Goal: Understand process/instructions

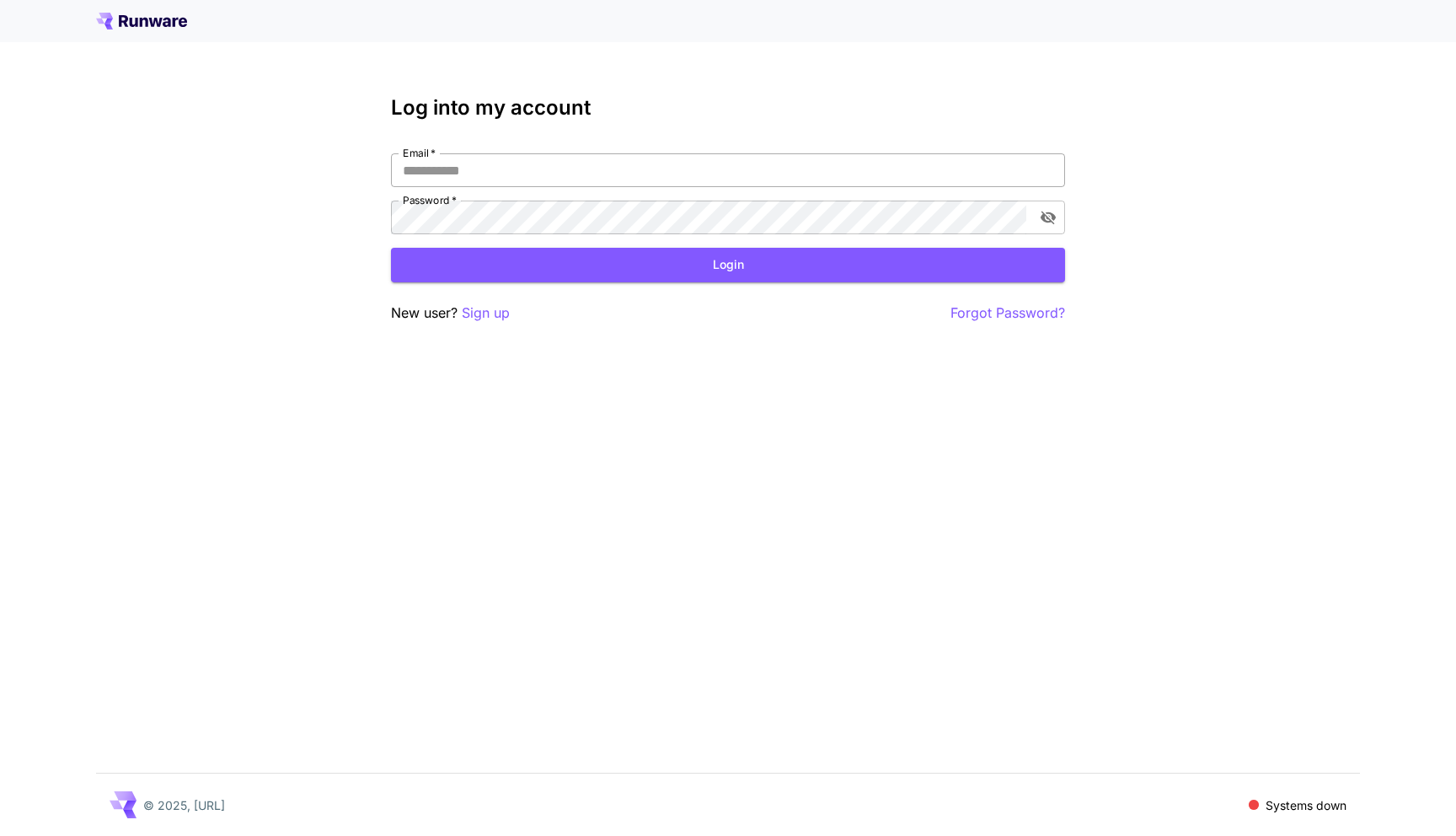
click at [781, 170] on input "Email   *" at bounding box center [728, 169] width 674 height 34
type input "**********"
click at [619, 260] on button "Login" at bounding box center [728, 265] width 674 height 35
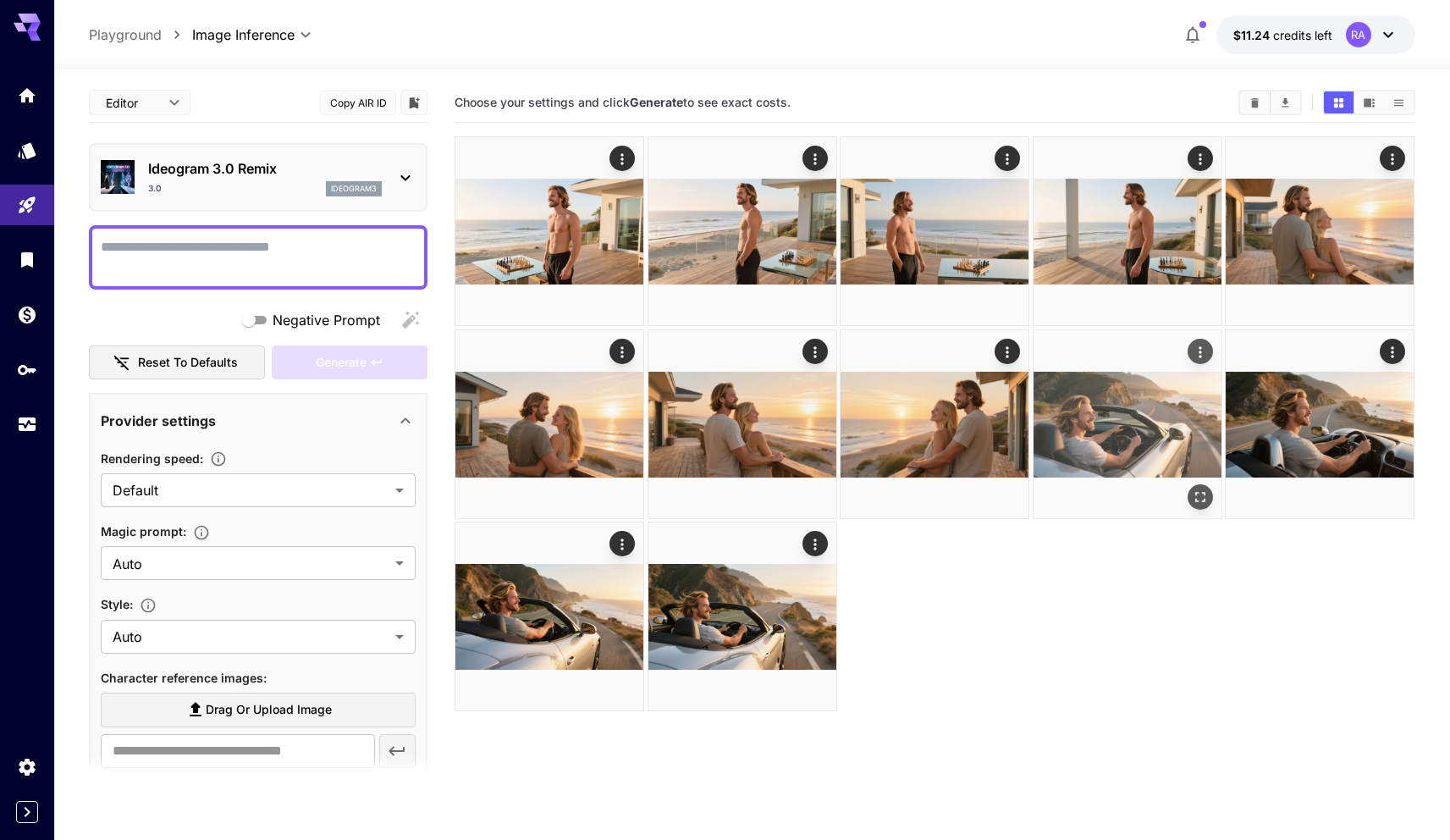
click at [1146, 420] on img at bounding box center [1128, 423] width 188 height 188
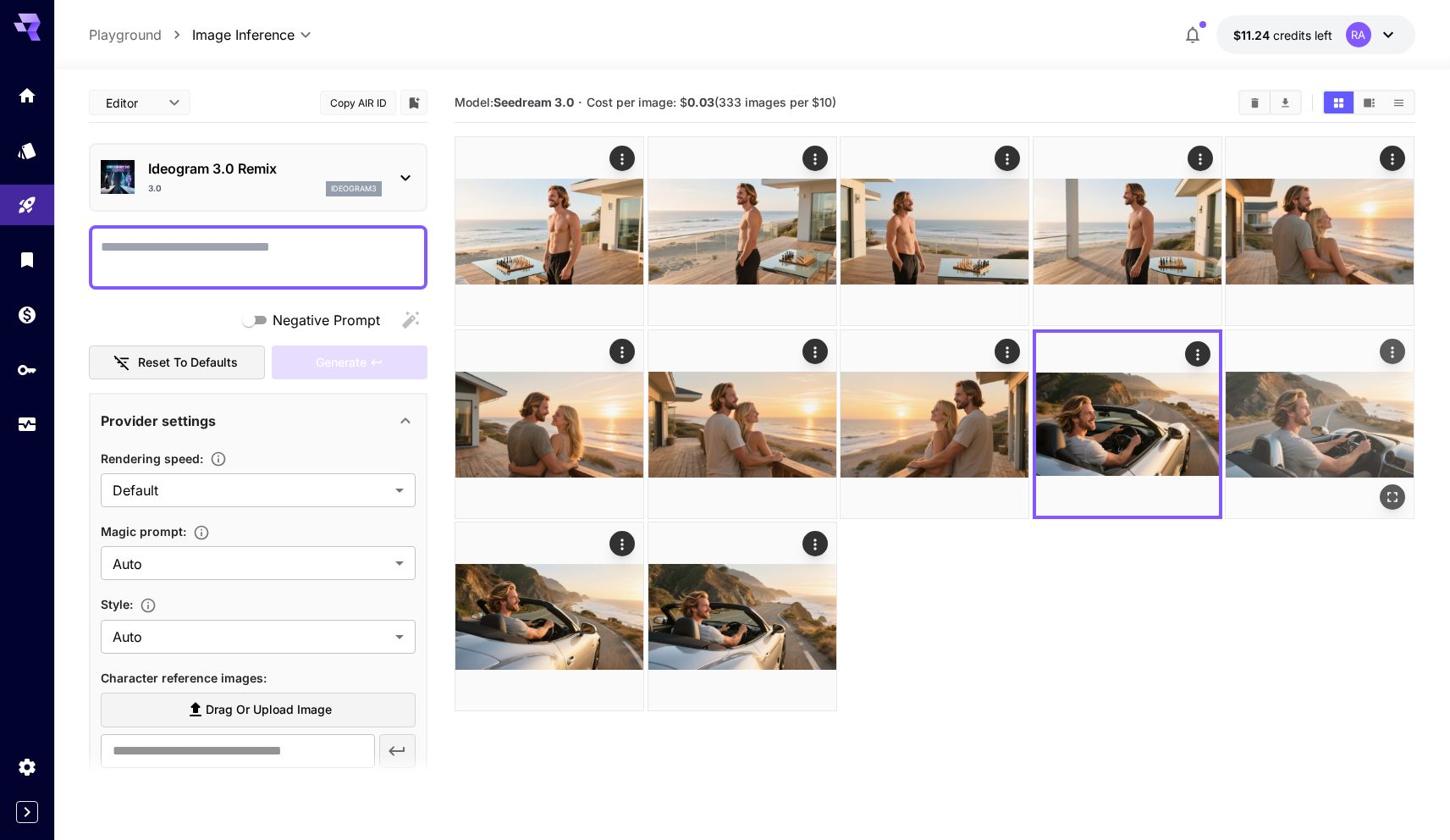
click at [1304, 421] on img at bounding box center [1320, 423] width 188 height 188
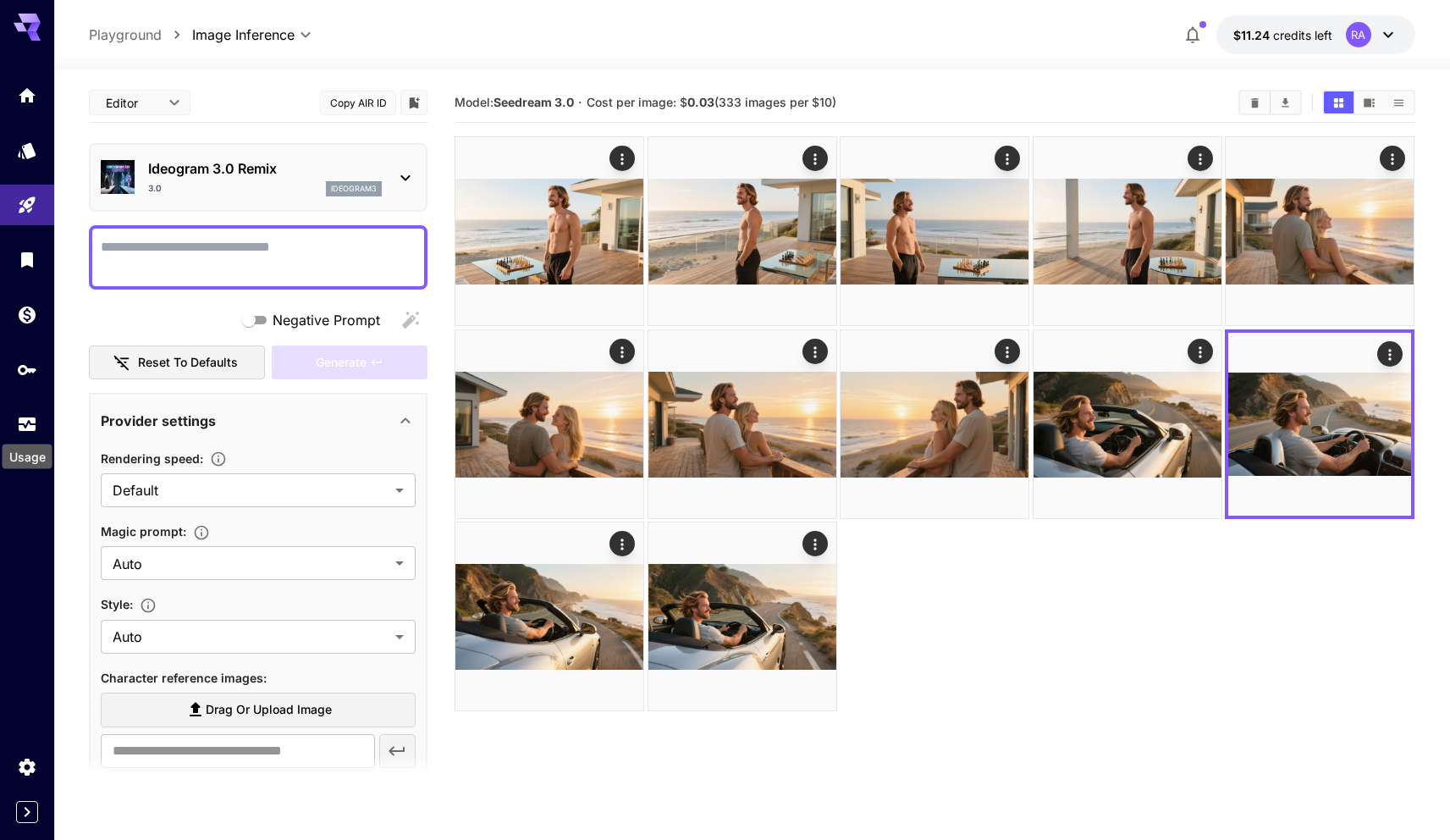
click at [26, 436] on div "Usage" at bounding box center [27, 451] width 53 height 38
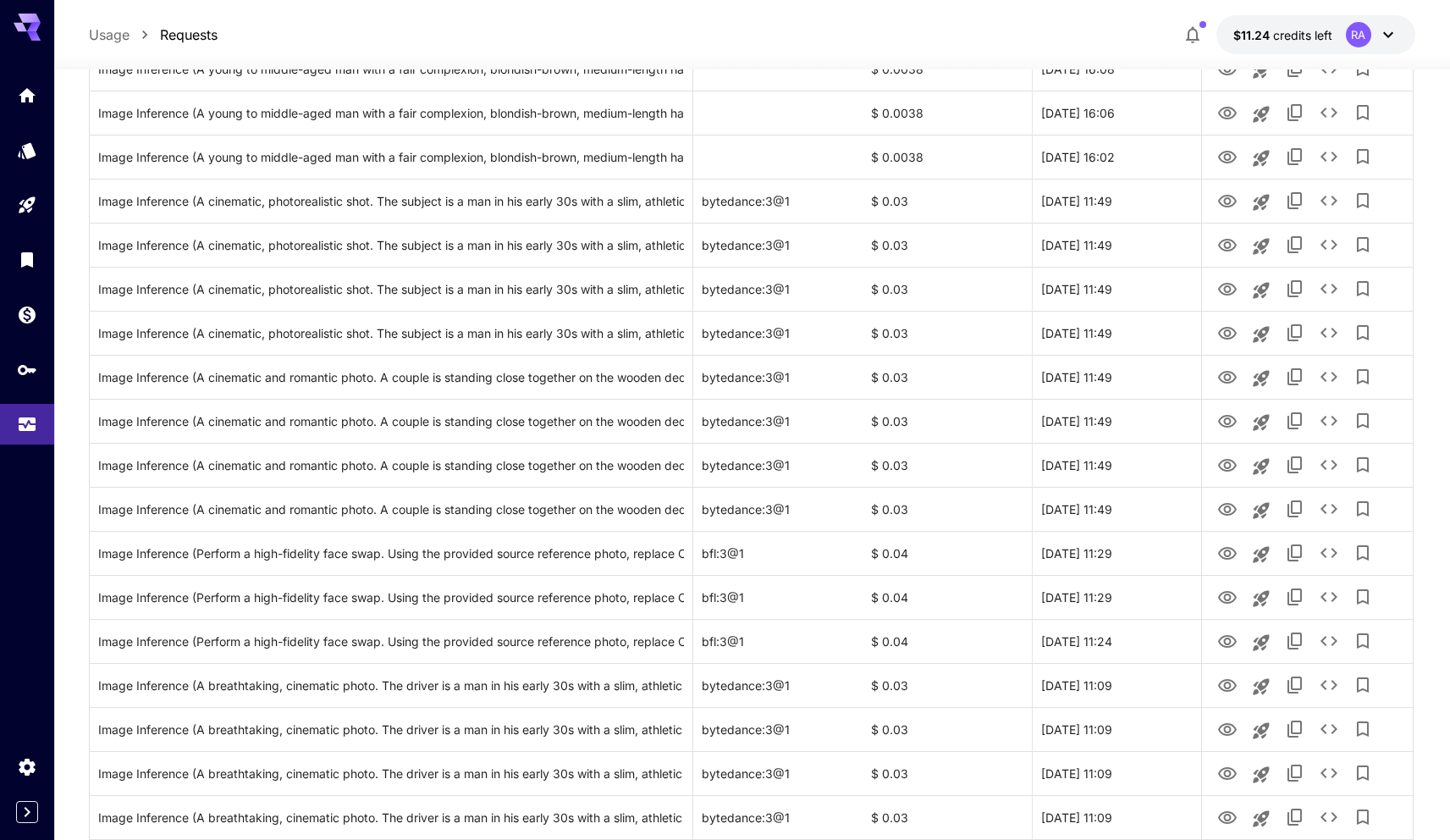
scroll to position [1525, 0]
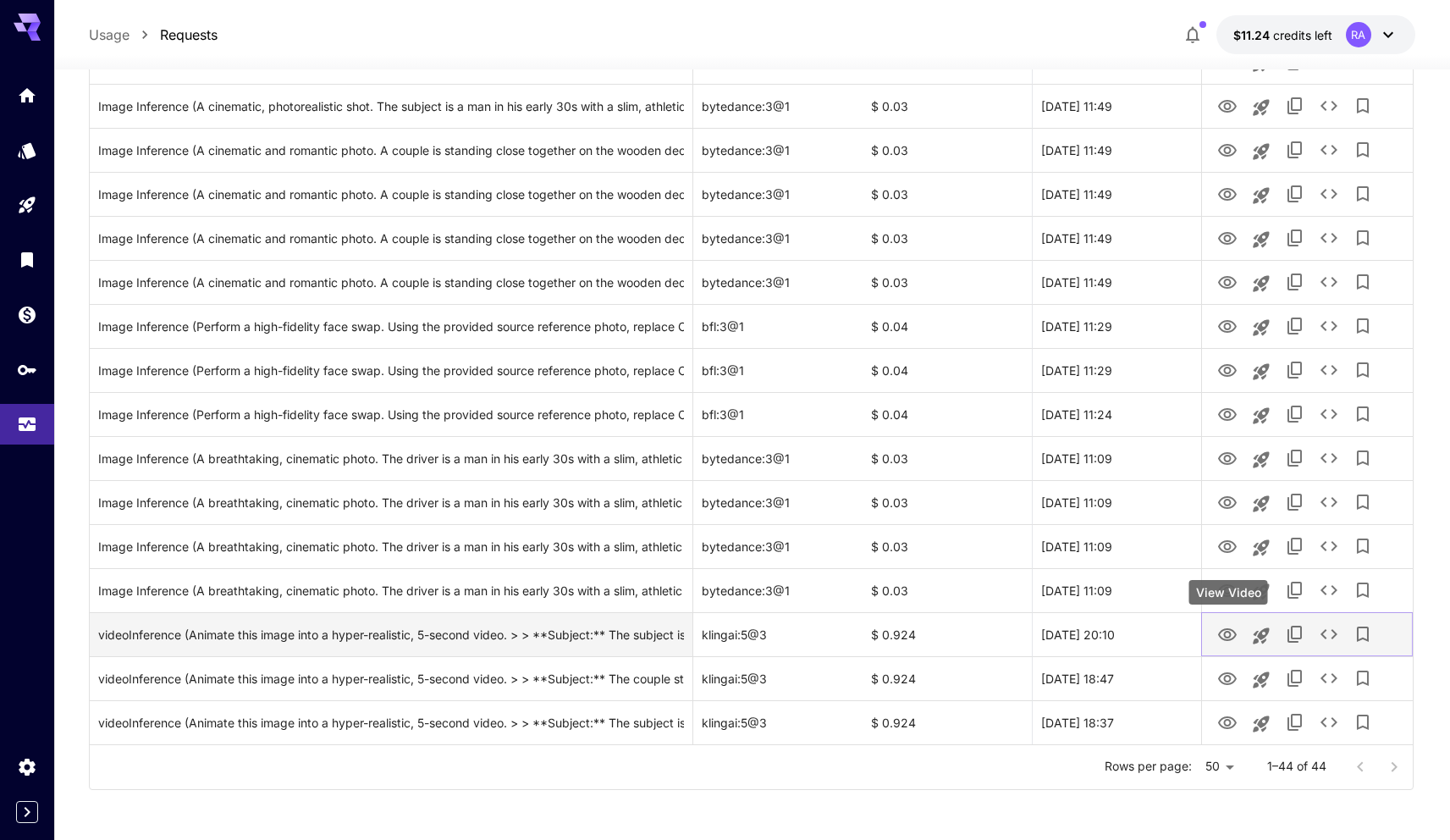
click at [1231, 639] on icon "View Video" at bounding box center [1227, 634] width 20 height 20
click at [1237, 642] on icon "View Video" at bounding box center [1227, 634] width 20 height 20
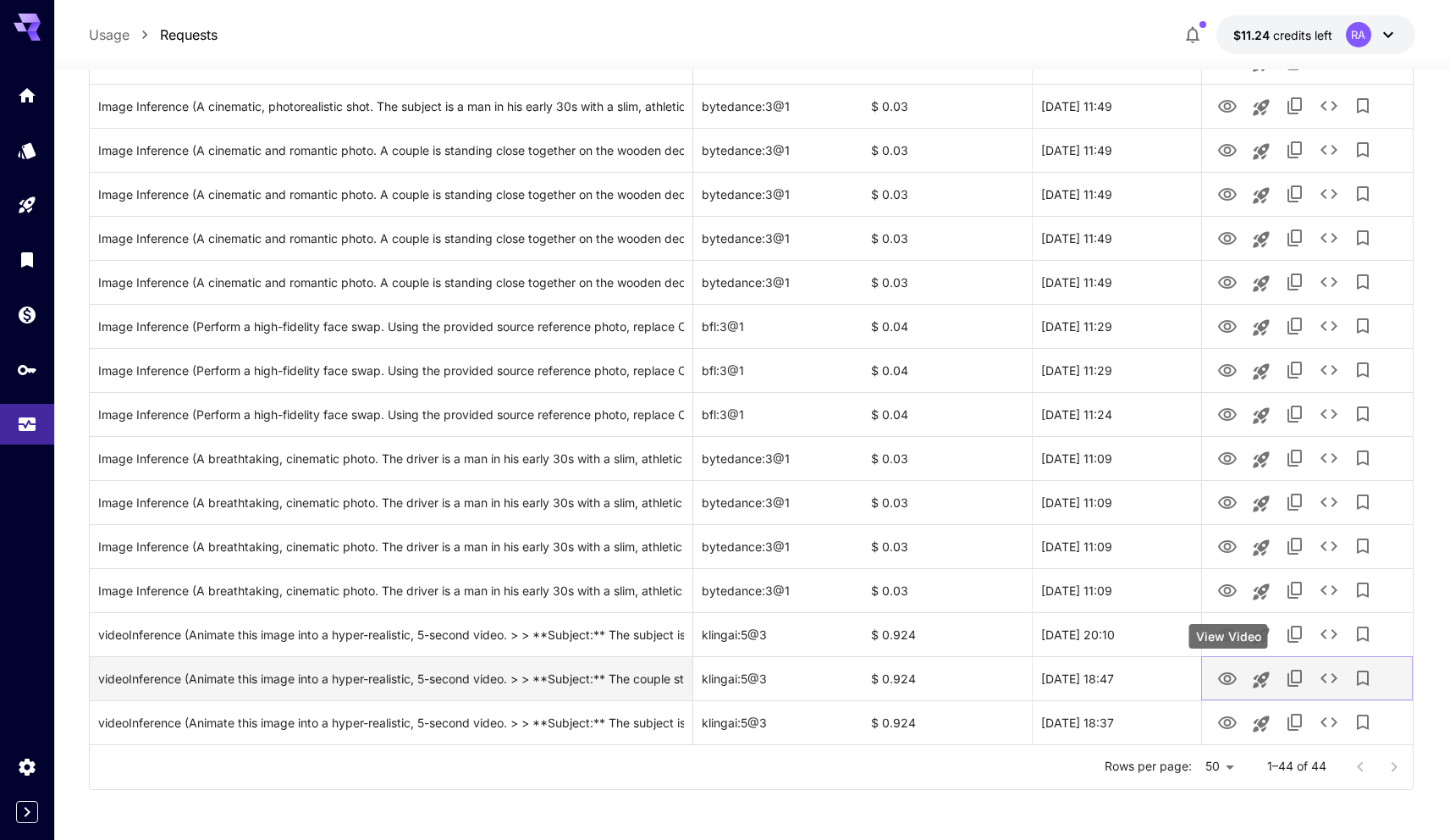
click at [1234, 673] on icon "View Video" at bounding box center [1227, 678] width 20 height 20
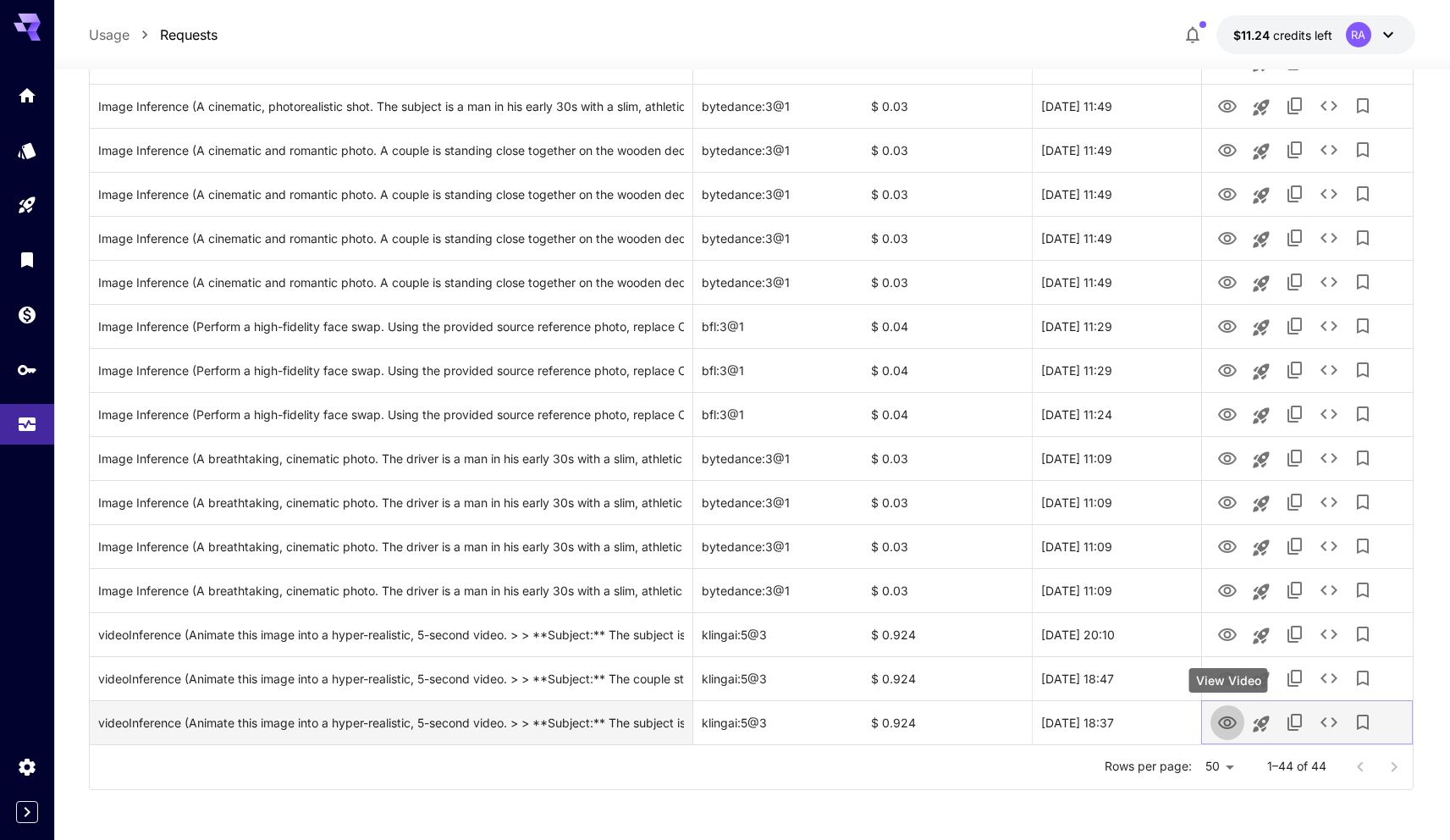
click at [1232, 717] on icon "View Video" at bounding box center [1227, 722] width 20 height 20
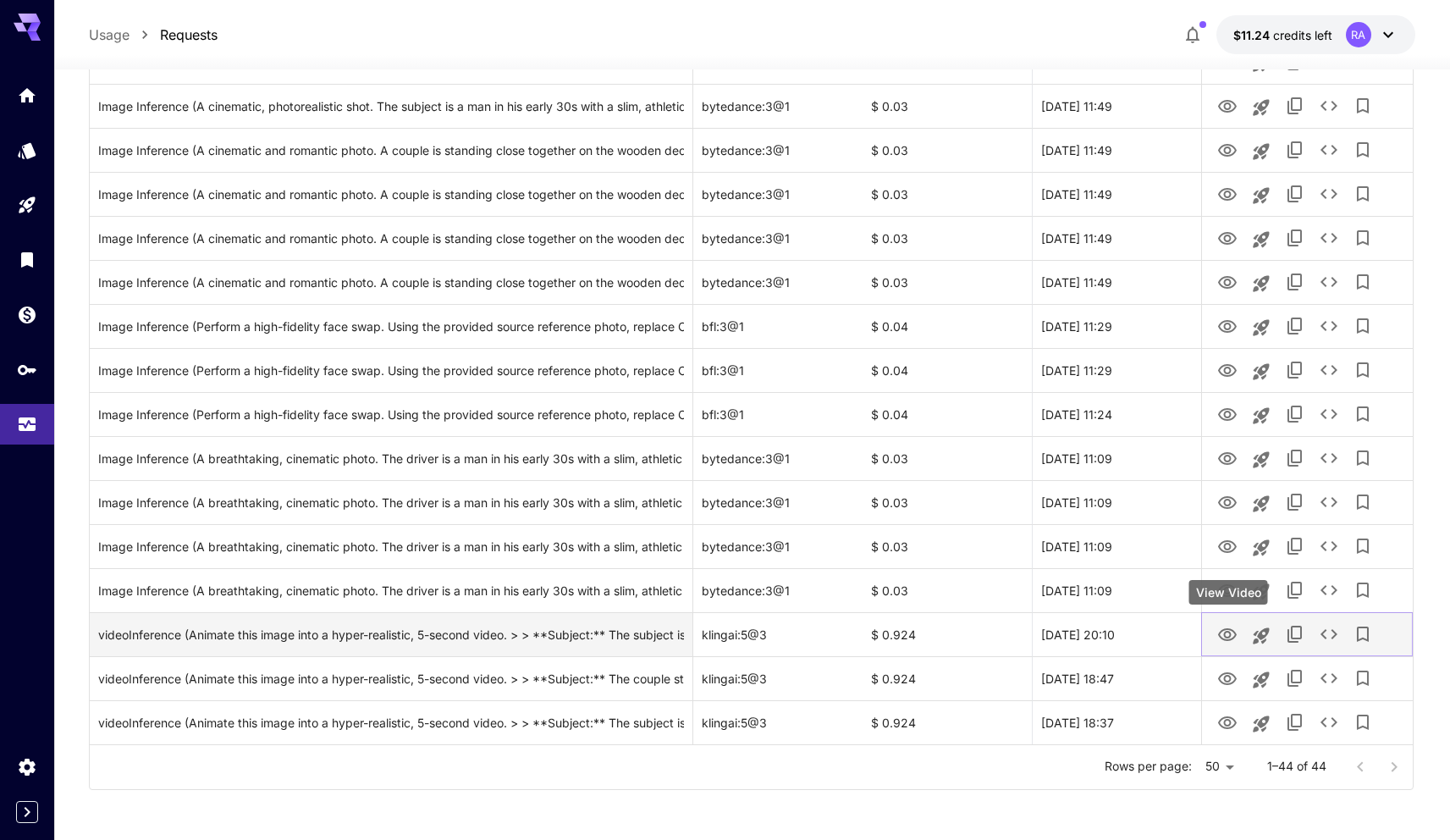
click at [1231, 637] on icon "View Video" at bounding box center [1227, 634] width 18 height 13
